Goal: Check status: Check status

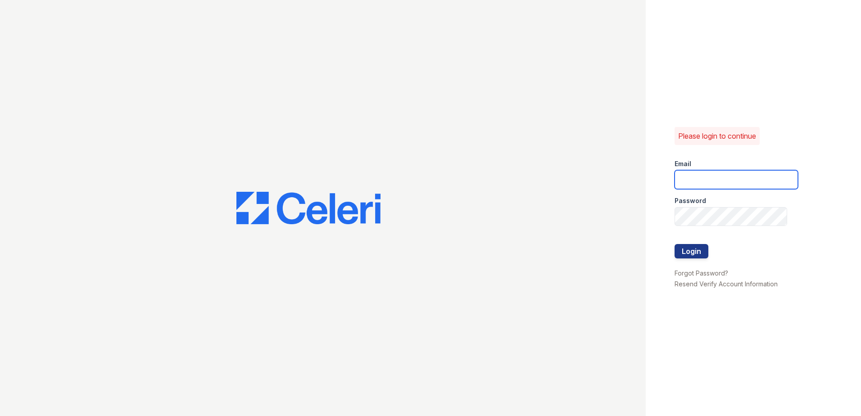
click at [704, 171] on input "email" at bounding box center [736, 179] width 123 height 19
click at [704, 180] on input "email" at bounding box center [736, 179] width 123 height 19
type input "arrivewestborough@trinity-pm.com"
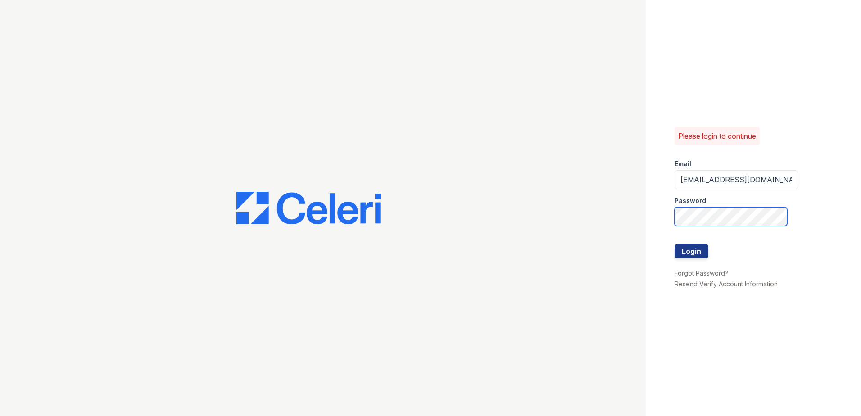
click at [675, 244] on button "Login" at bounding box center [692, 251] width 34 height 14
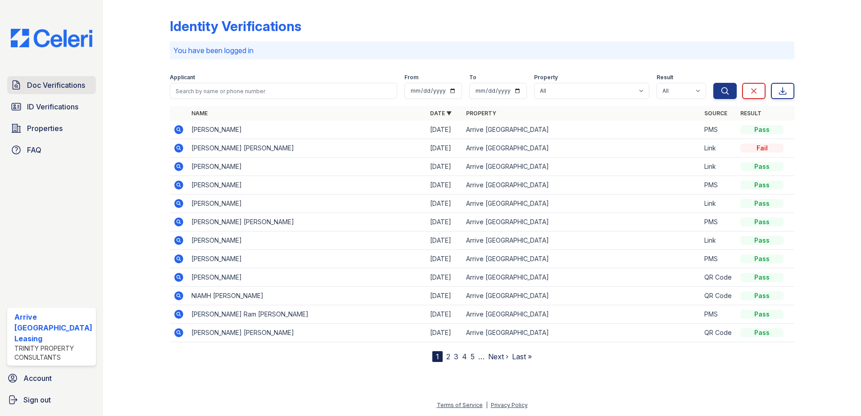
click at [66, 84] on span "Doc Verifications" at bounding box center [56, 85] width 58 height 11
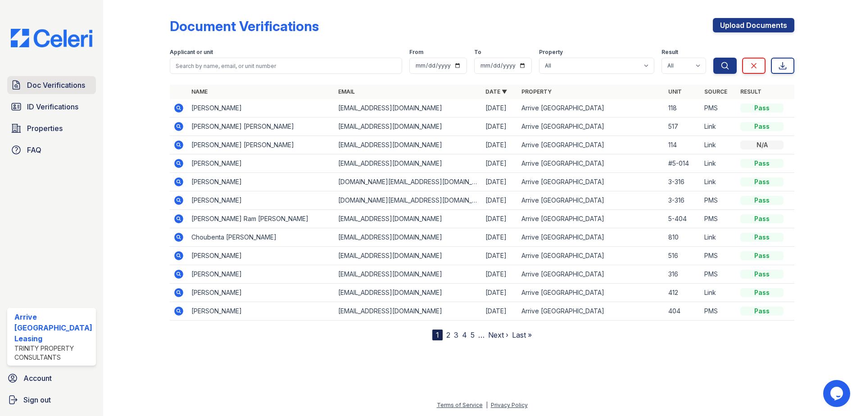
click at [23, 82] on link "Doc Verifications" at bounding box center [51, 85] width 89 height 18
click at [175, 144] on icon at bounding box center [178, 145] width 9 height 9
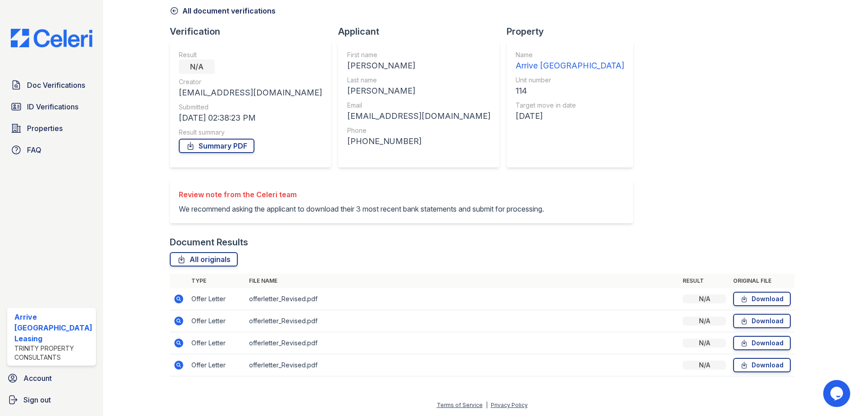
scroll to position [52, 0]
drag, startPoint x: 195, startPoint y: 205, endPoint x: 467, endPoint y: 199, distance: 272.2
click at [464, 204] on p "We recommend asking the applicant to download their 3 most recent bank statemen…" at bounding box center [361, 209] width 365 height 11
click at [177, 296] on icon at bounding box center [178, 299] width 9 height 9
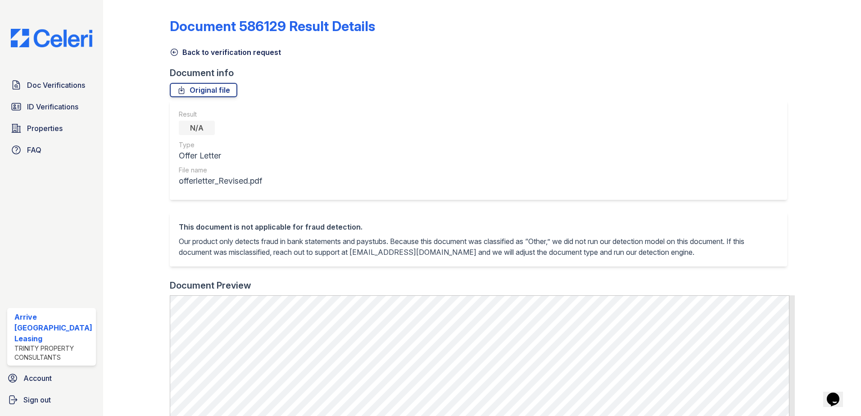
click at [175, 51] on icon at bounding box center [174, 52] width 9 height 9
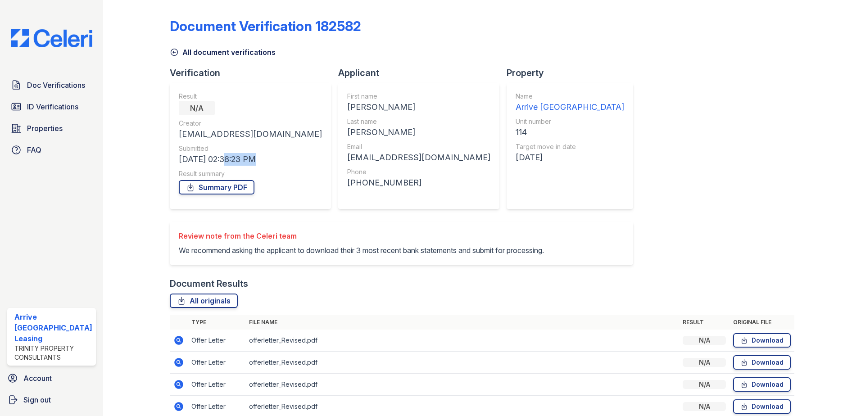
drag, startPoint x: 221, startPoint y: 159, endPoint x: 247, endPoint y: 159, distance: 26.1
click at [247, 159] on div "08/25/25 02:38:23 PM" at bounding box center [250, 159] width 143 height 13
click at [49, 111] on span "ID Verifications" at bounding box center [52, 106] width 51 height 11
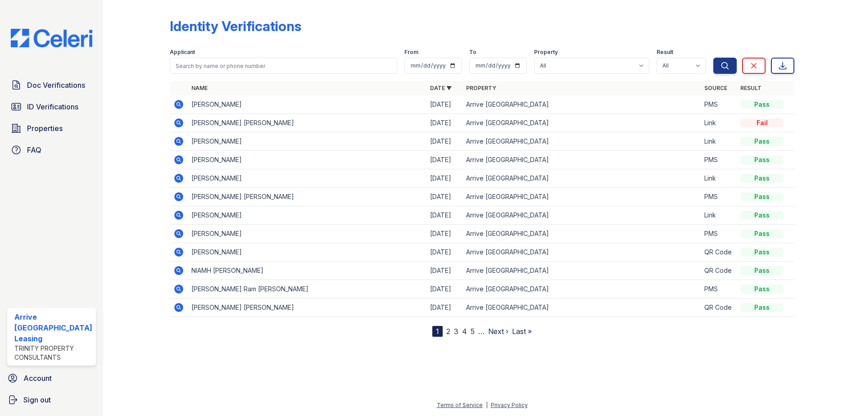
click at [148, 164] on div at bounding box center [144, 170] width 52 height 333
click at [448, 331] on link "2" at bounding box center [448, 331] width 4 height 9
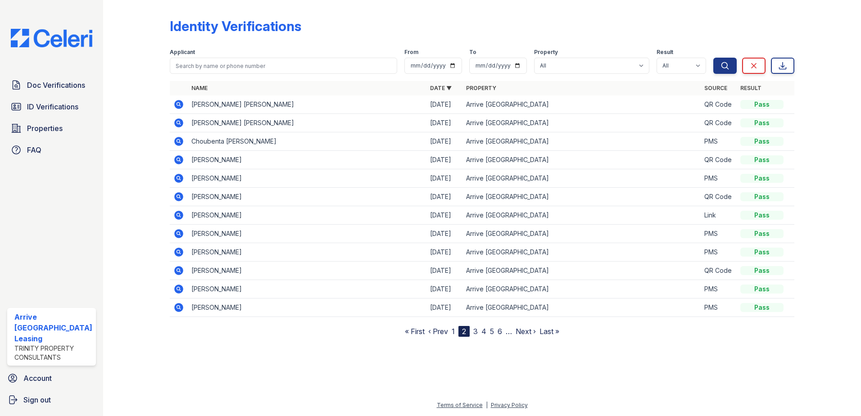
drag, startPoint x: 156, startPoint y: 111, endPoint x: 142, endPoint y: 115, distance: 14.4
click at [155, 112] on div at bounding box center [144, 170] width 52 height 333
drag, startPoint x: 181, startPoint y: 105, endPoint x: 161, endPoint y: 107, distance: 19.9
click at [181, 105] on icon at bounding box center [178, 104] width 9 height 9
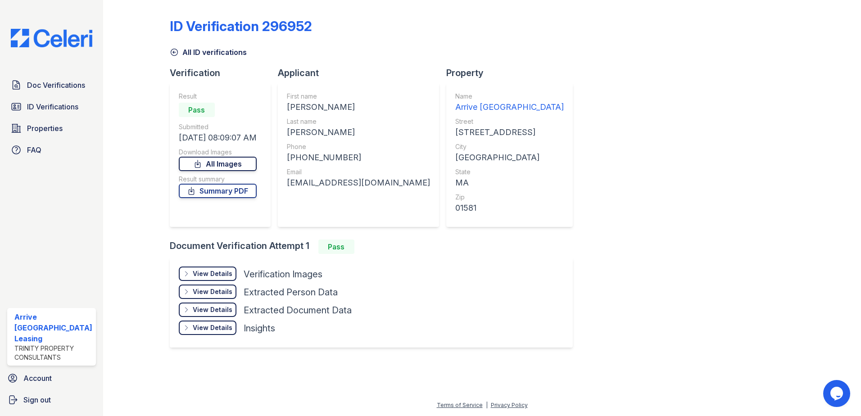
click at [213, 167] on link "All Images" at bounding box center [218, 164] width 78 height 14
click at [511, 69] on div "ID Verification 296952 All ID verifications Verification Result Pass Submitted …" at bounding box center [482, 182] width 625 height 357
